Goal: Task Accomplishment & Management: Complete application form

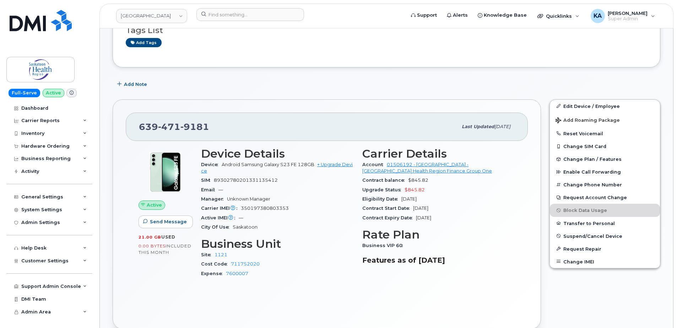
scroll to position [107, 0]
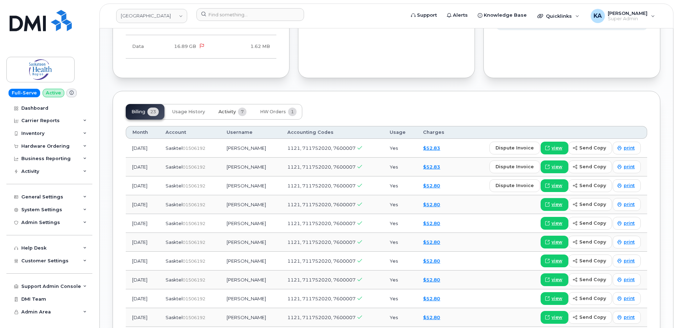
click at [223, 111] on span "Activity" at bounding box center [227, 112] width 17 height 6
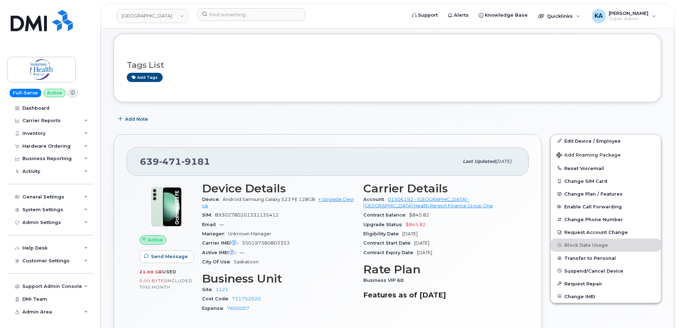
scroll to position [71, 0]
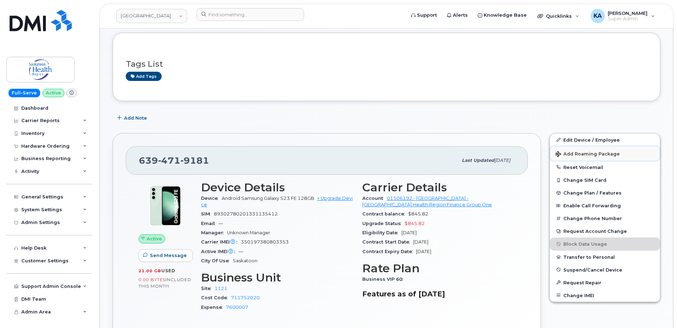
click at [588, 151] on span "Add Roaming Package" at bounding box center [588, 154] width 64 height 7
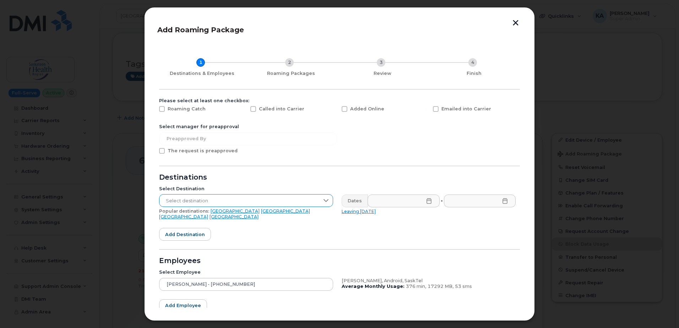
click at [325, 198] on icon at bounding box center [326, 201] width 6 height 6
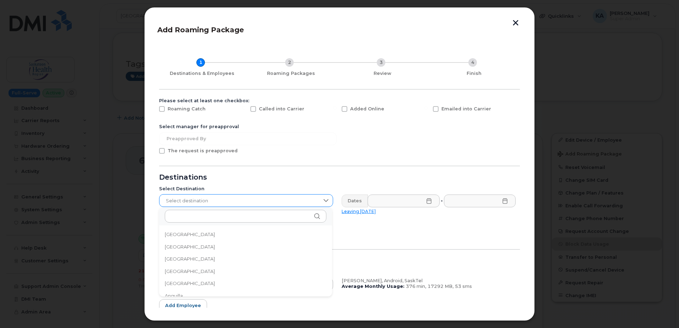
click at [325, 198] on icon at bounding box center [326, 201] width 6 height 6
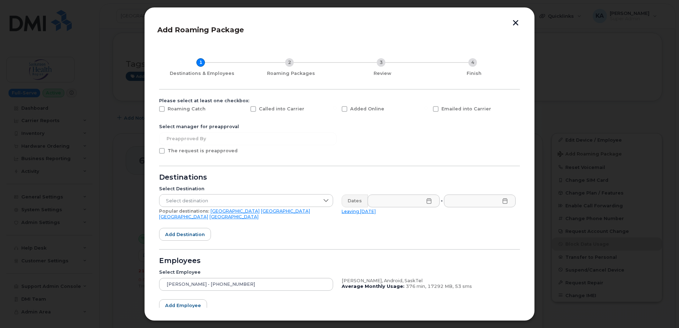
click at [211, 212] on link "USA" at bounding box center [235, 211] width 49 height 5
click at [426, 201] on icon at bounding box center [429, 201] width 6 height 6
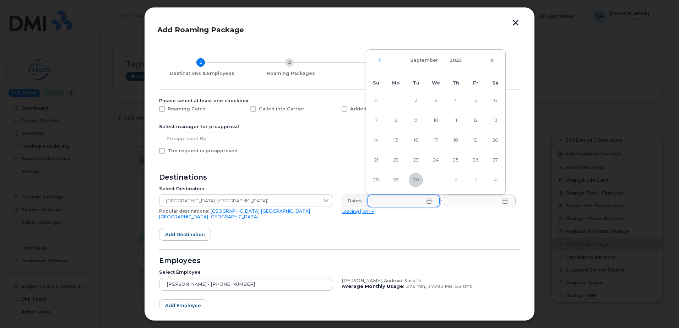
click at [492, 62] on icon "Next Month" at bounding box center [492, 61] width 4 height 6
click at [437, 101] on span "1" at bounding box center [436, 100] width 14 height 14
type input "10/01/2025"
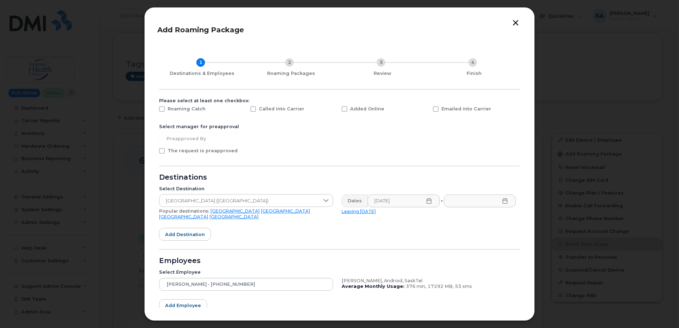
click at [504, 200] on icon at bounding box center [505, 201] width 6 height 6
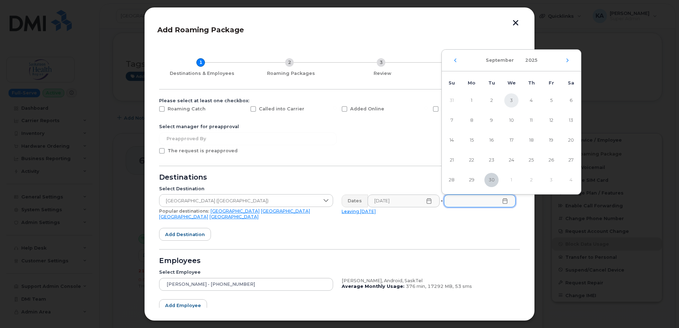
click at [512, 100] on span "3" at bounding box center [512, 100] width 14 height 14
type input "09/03/2025"
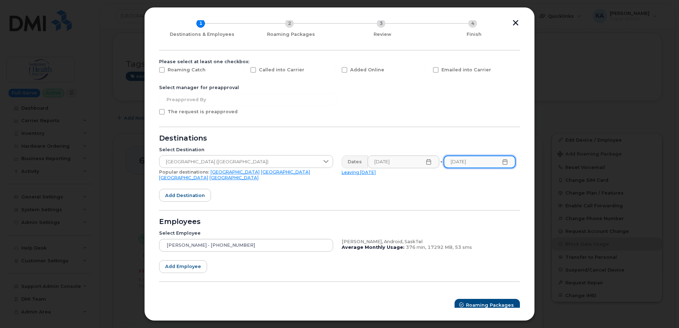
scroll to position [39, 0]
click at [473, 302] on span "Roaming Packages" at bounding box center [491, 305] width 48 height 7
click at [162, 112] on span at bounding box center [162, 112] width 6 height 6
click at [154, 112] on input "The request is preapproved" at bounding box center [153, 111] width 4 height 4
click at [161, 111] on span at bounding box center [162, 112] width 6 height 6
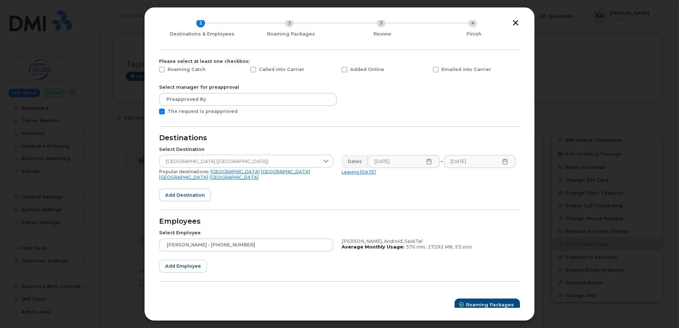
click at [154, 111] on input "The request is preapproved" at bounding box center [153, 111] width 4 height 4
checkbox input "false"
click at [161, 70] on span at bounding box center [162, 70] width 6 height 6
click at [154, 70] on input "Roaming Catch" at bounding box center [153, 69] width 4 height 4
click at [161, 70] on span at bounding box center [162, 70] width 6 height 6
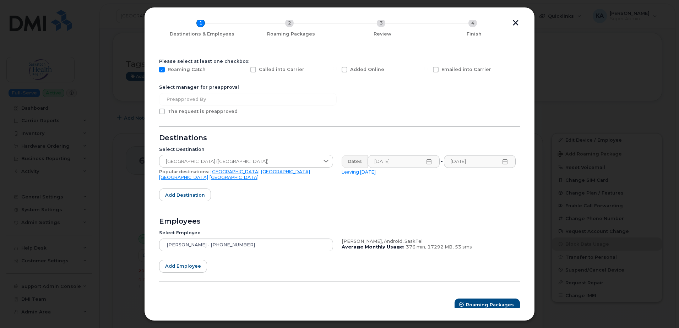
click at [154, 70] on input "Roaming Catch" at bounding box center [153, 69] width 4 height 4
checkbox input "false"
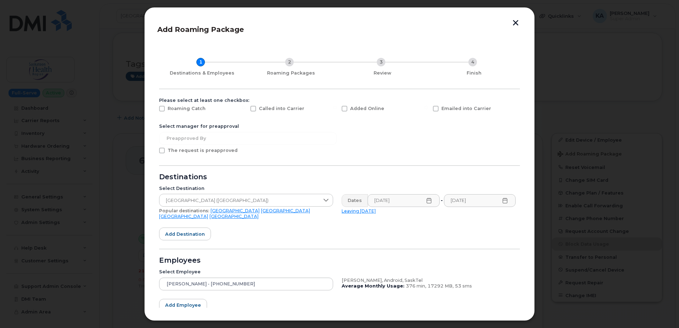
scroll to position [0, 0]
click at [435, 109] on span at bounding box center [436, 109] width 6 height 6
click at [428, 109] on input "Emailed into Carrier" at bounding box center [427, 108] width 4 height 4
checkbox input "true"
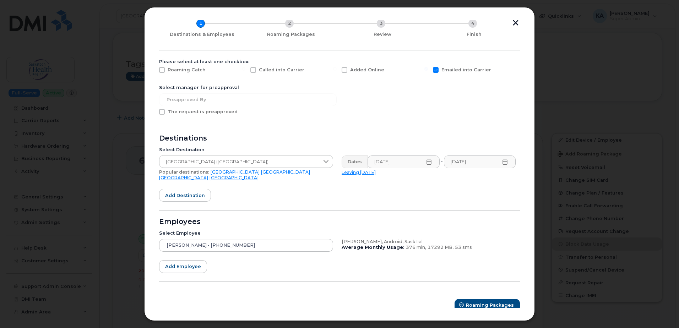
scroll to position [39, 0]
click at [473, 302] on span "Roaming Packages" at bounding box center [491, 305] width 48 height 7
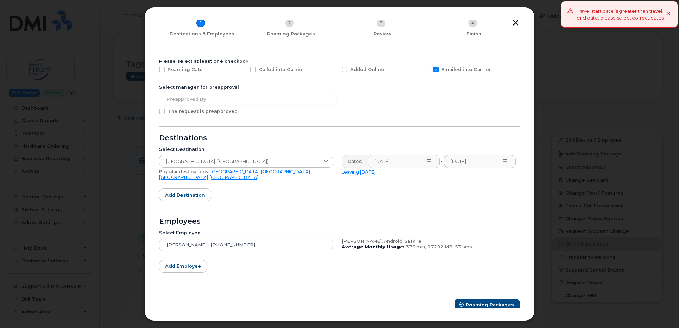
click at [505, 163] on icon at bounding box center [505, 162] width 6 height 6
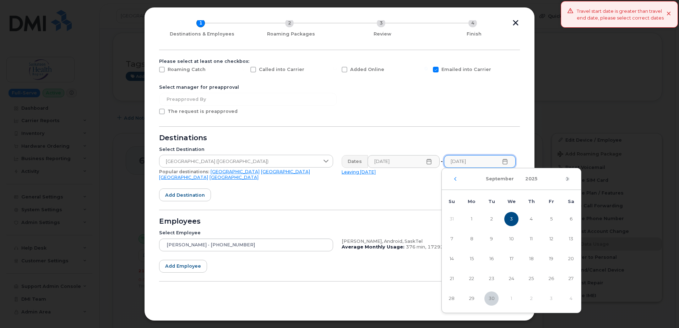
click at [567, 179] on icon "Next Month" at bounding box center [568, 179] width 4 height 6
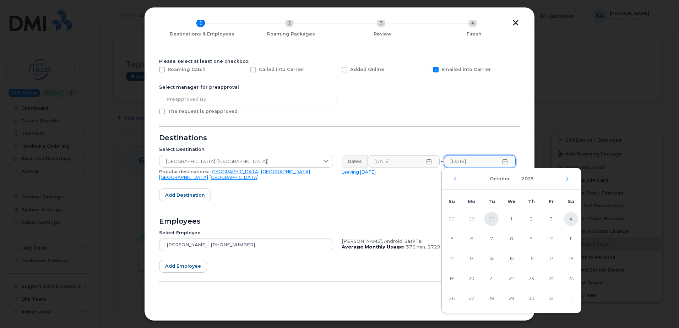
click at [570, 218] on span "4" at bounding box center [571, 219] width 14 height 14
type input "10/04/2025"
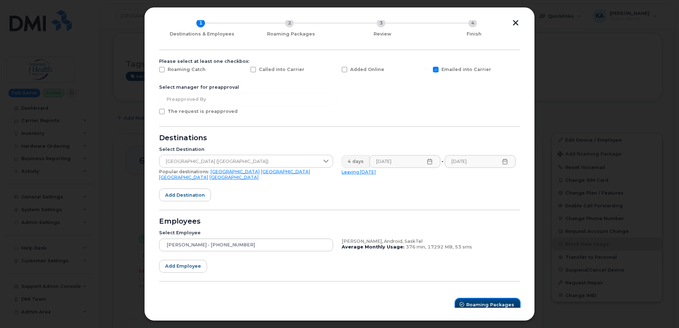
click at [486, 302] on span "Roaming Packages" at bounding box center [491, 305] width 48 height 7
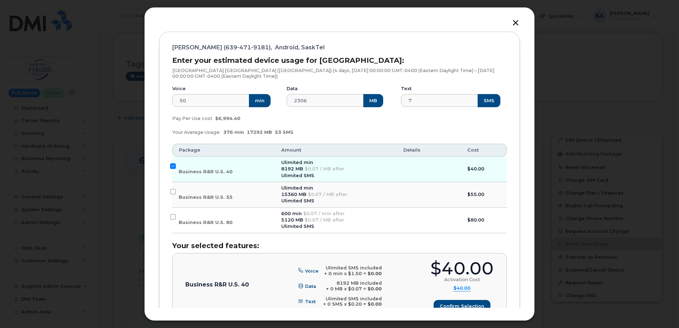
scroll to position [111, 0]
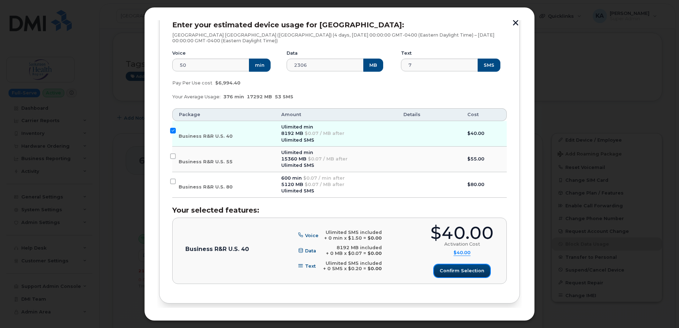
click at [465, 271] on span "Confirm selection" at bounding box center [462, 271] width 45 height 7
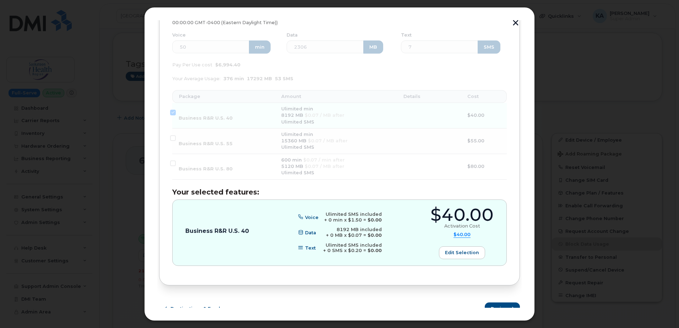
scroll to position [138, 0]
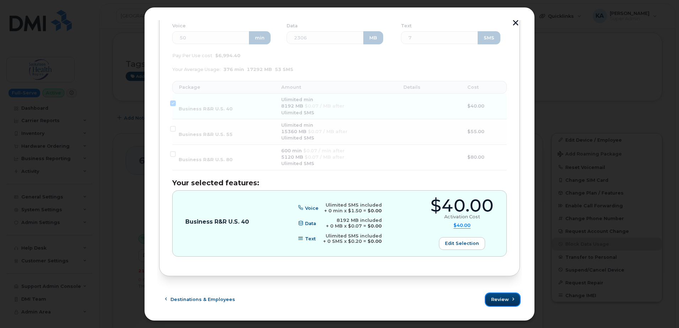
click at [496, 299] on span "Review" at bounding box center [500, 299] width 18 height 7
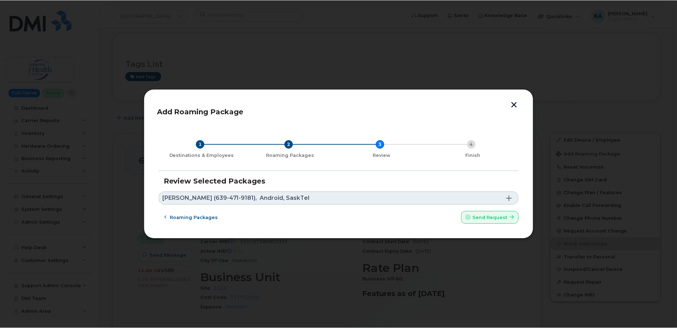
scroll to position [0, 0]
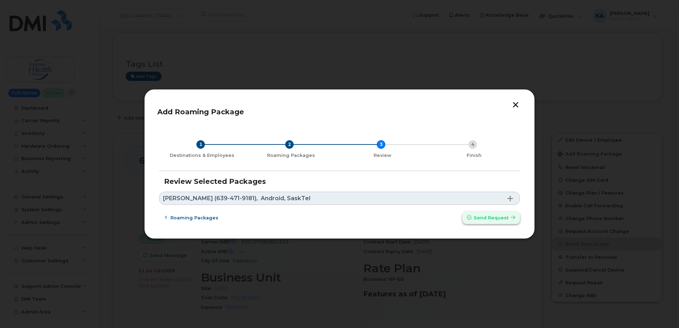
click at [493, 218] on span "Send request" at bounding box center [491, 218] width 35 height 7
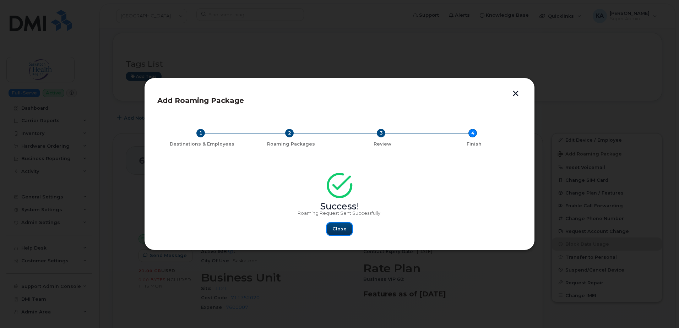
click at [338, 228] on span "Close" at bounding box center [340, 229] width 14 height 7
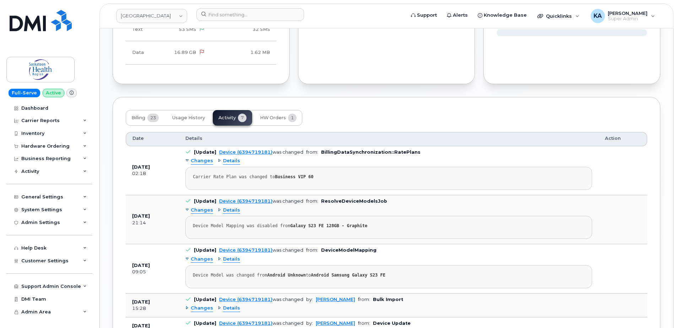
scroll to position [497, 0]
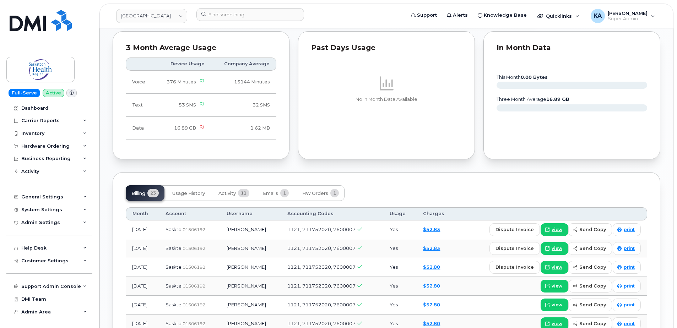
scroll to position [533, 0]
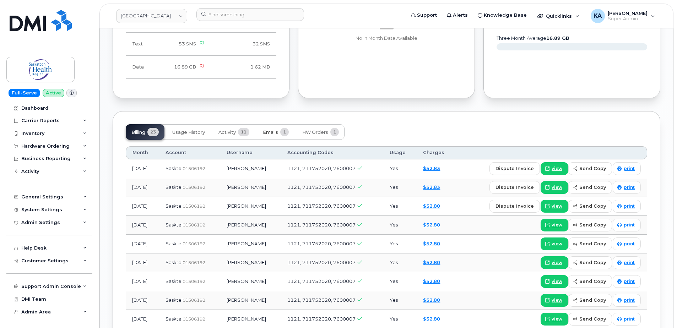
click at [273, 133] on span "Emails" at bounding box center [270, 133] width 15 height 6
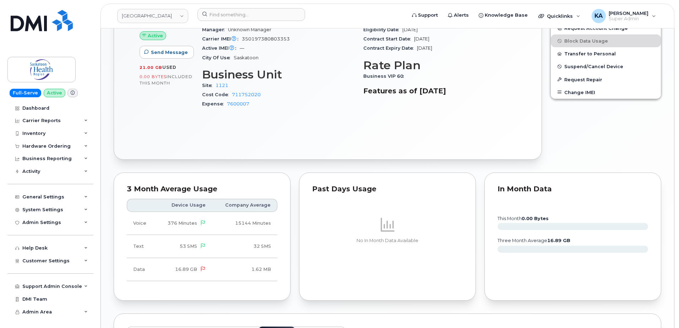
scroll to position [432, 0]
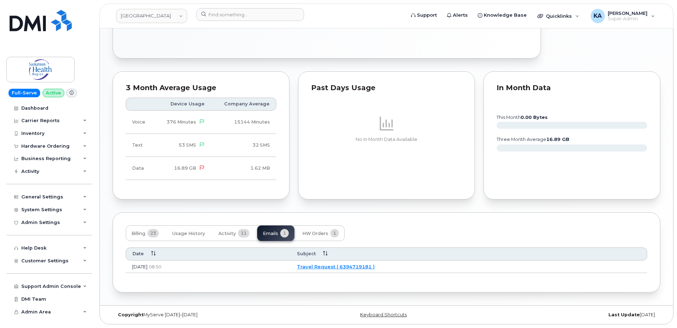
click at [360, 266] on link "Travel Request ( 6394719181 )" at bounding box center [336, 267] width 78 height 6
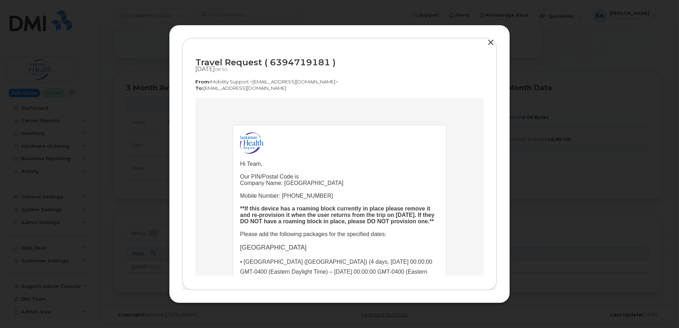
scroll to position [0, 0]
drag, startPoint x: 193, startPoint y: 61, endPoint x: 290, endPoint y: 88, distance: 101.6
click at [290, 88] on div "Travel Request ( 6394719181 ) Sep 30, 2025  08:50 From:  Mobility Support <nore…" at bounding box center [339, 164] width 315 height 253
copy div "Travel Request ( 6394719181 ) Sep 30, 2025  08:50 From:  Mobility Support <nore…"
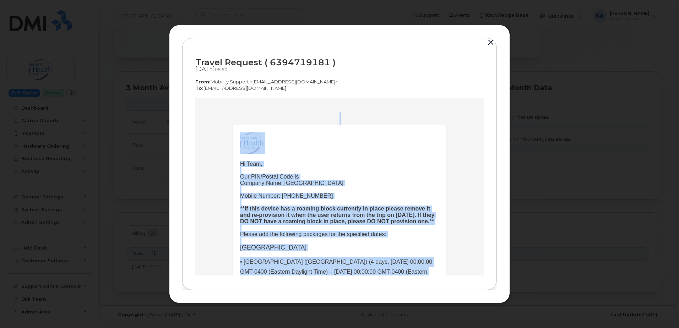
drag, startPoint x: 373, startPoint y: 251, endPoint x: 240, endPoint y: 102, distance: 199.6
click at [240, 102] on td "Hi Team, Our PIN/Postal Code is Company Name: Saskatoon Health Region Mobile Nu…" at bounding box center [339, 249] width 289 height 303
copy td "Hi Team, Our PIN/Postal Code is Company Name: Saskatoon Health Region Mobile Nu…"
click at [375, 154] on td at bounding box center [339, 146] width 199 height 28
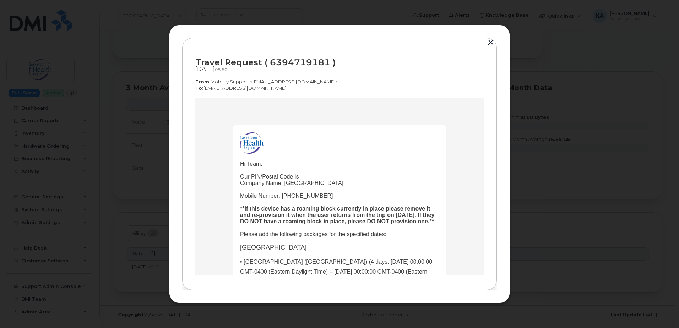
click at [371, 161] on td "Hi Team, Our PIN/Postal Code is Company Name: Saskatoon Health Region Mobile Nu…" at bounding box center [339, 274] width 199 height 226
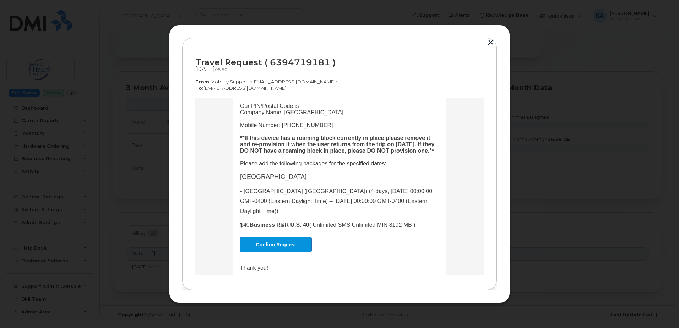
scroll to position [71, 0]
click at [265, 250] on link "Confirm Request" at bounding box center [276, 244] width 72 height 15
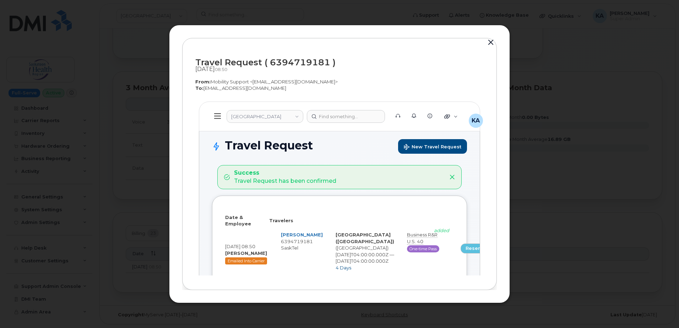
scroll to position [0, 0]
select select
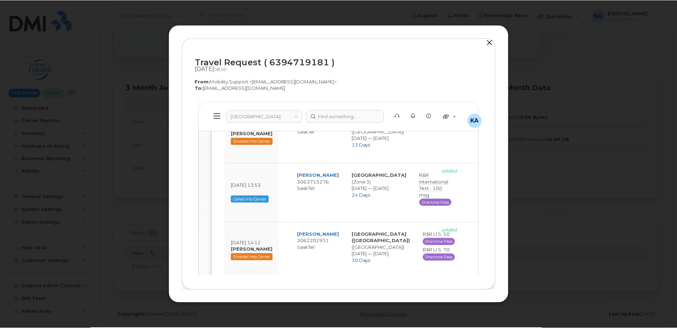
scroll to position [284, 0]
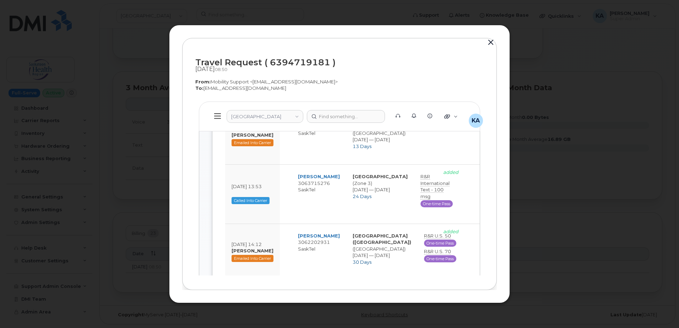
click at [490, 42] on button "button" at bounding box center [491, 43] width 11 height 10
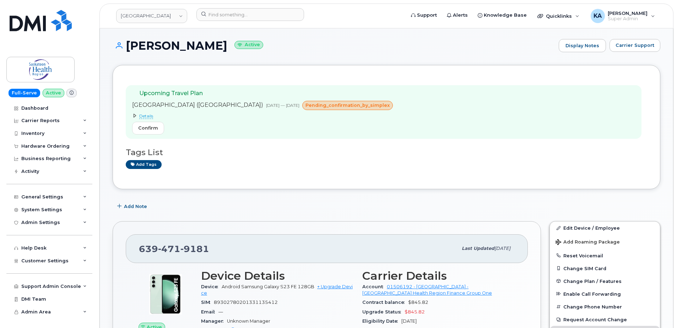
scroll to position [0, 0]
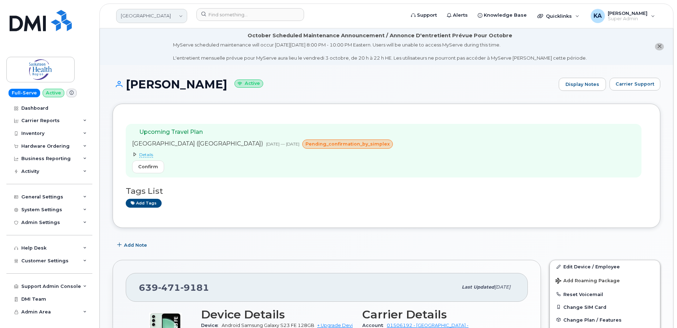
click at [143, 15] on link "[GEOGRAPHIC_DATA]" at bounding box center [151, 16] width 71 height 14
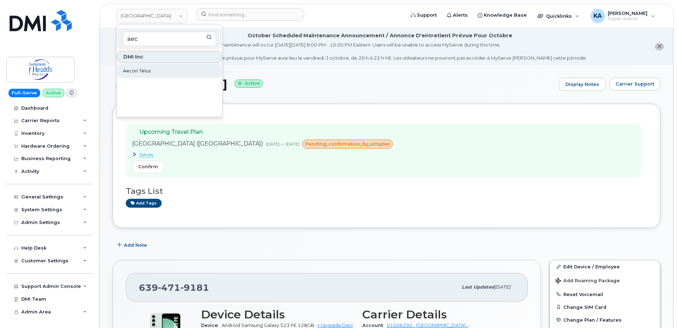
type input "aec"
click at [132, 71] on span "Aecon Telus" at bounding box center [137, 71] width 28 height 7
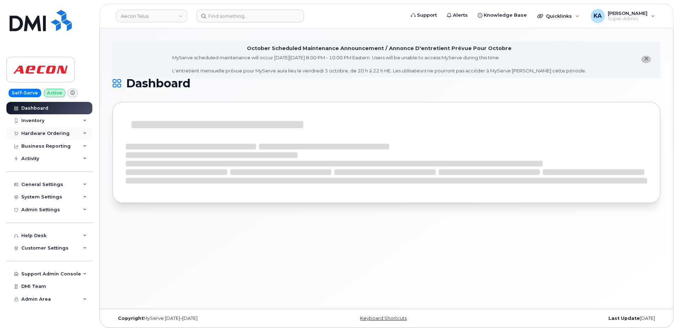
click at [57, 133] on div "Hardware Ordering" at bounding box center [45, 134] width 48 height 6
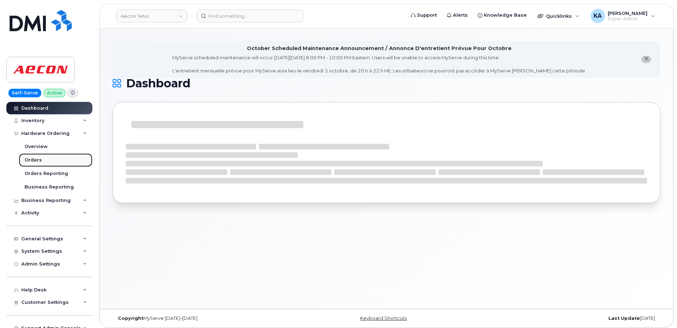
click at [35, 159] on div "Orders" at bounding box center [33, 160] width 17 height 6
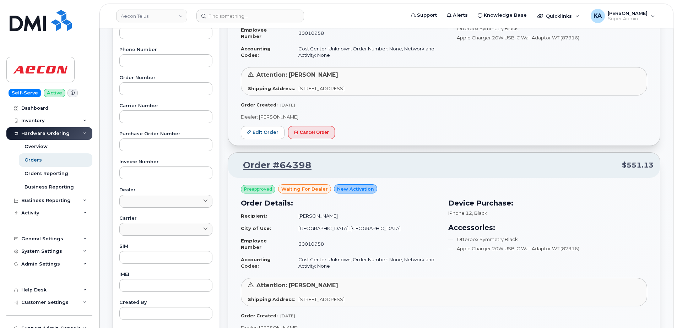
scroll to position [178, 0]
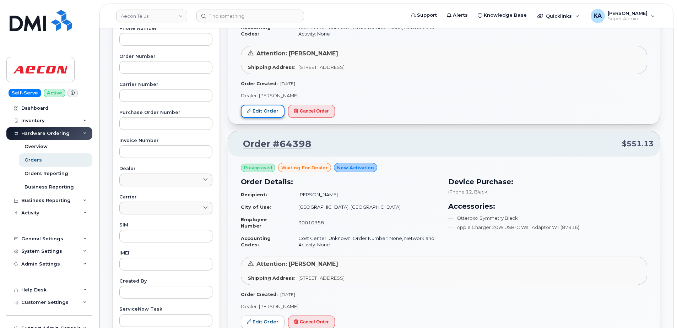
click at [257, 114] on link "Edit Order" at bounding box center [263, 111] width 44 height 13
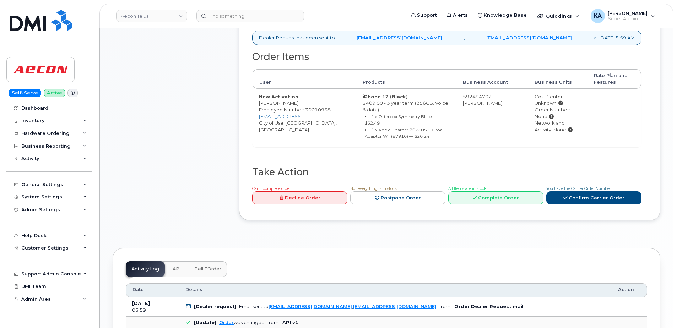
scroll to position [301, 0]
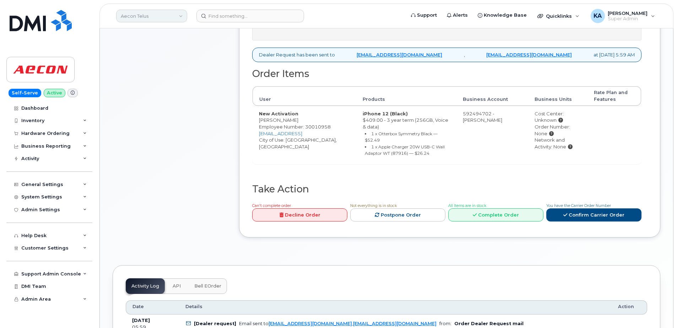
click at [134, 15] on link "Aecon Telus" at bounding box center [151, 16] width 71 height 13
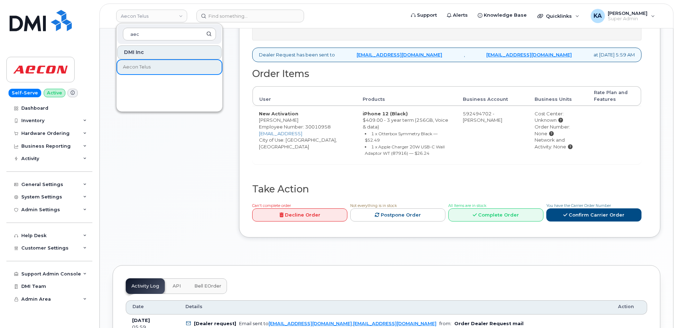
type input "aec"
click at [146, 113] on div "Comments Leave Comment" at bounding box center [170, 42] width 114 height 411
